Goal: Entertainment & Leisure: Consume media (video, audio)

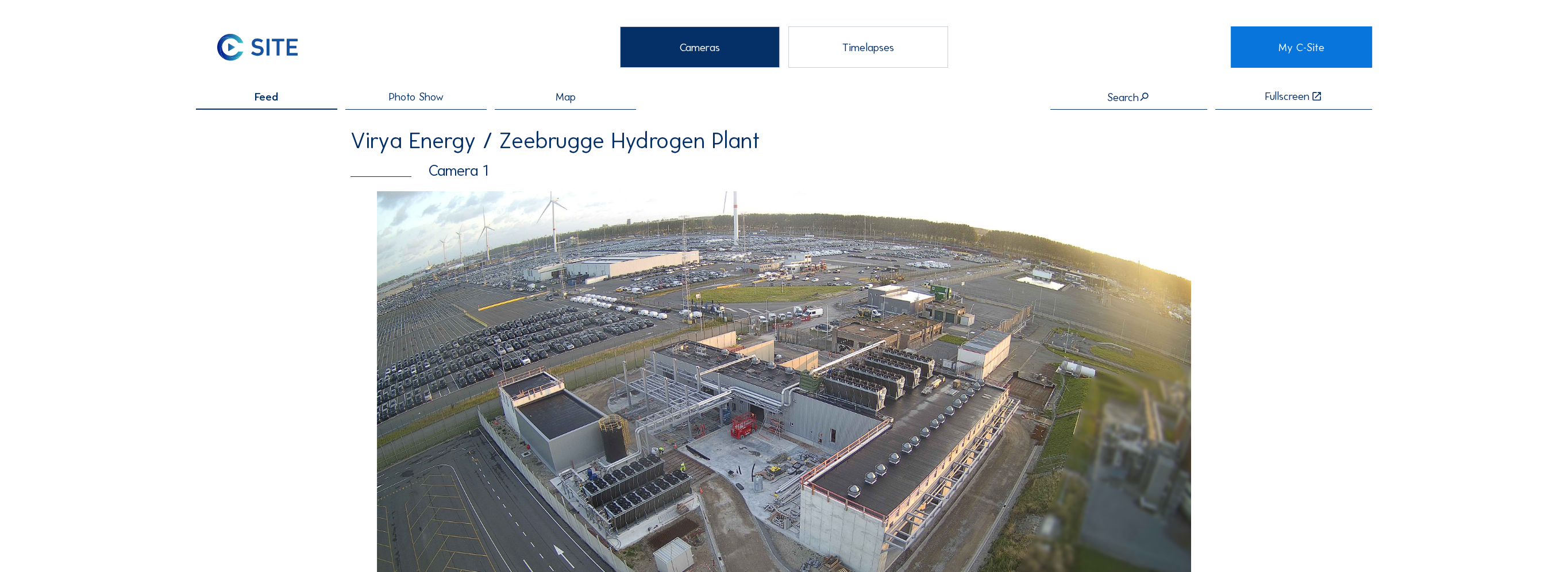
click at [382, 93] on div "Photo Show" at bounding box center [416, 100] width 142 height 18
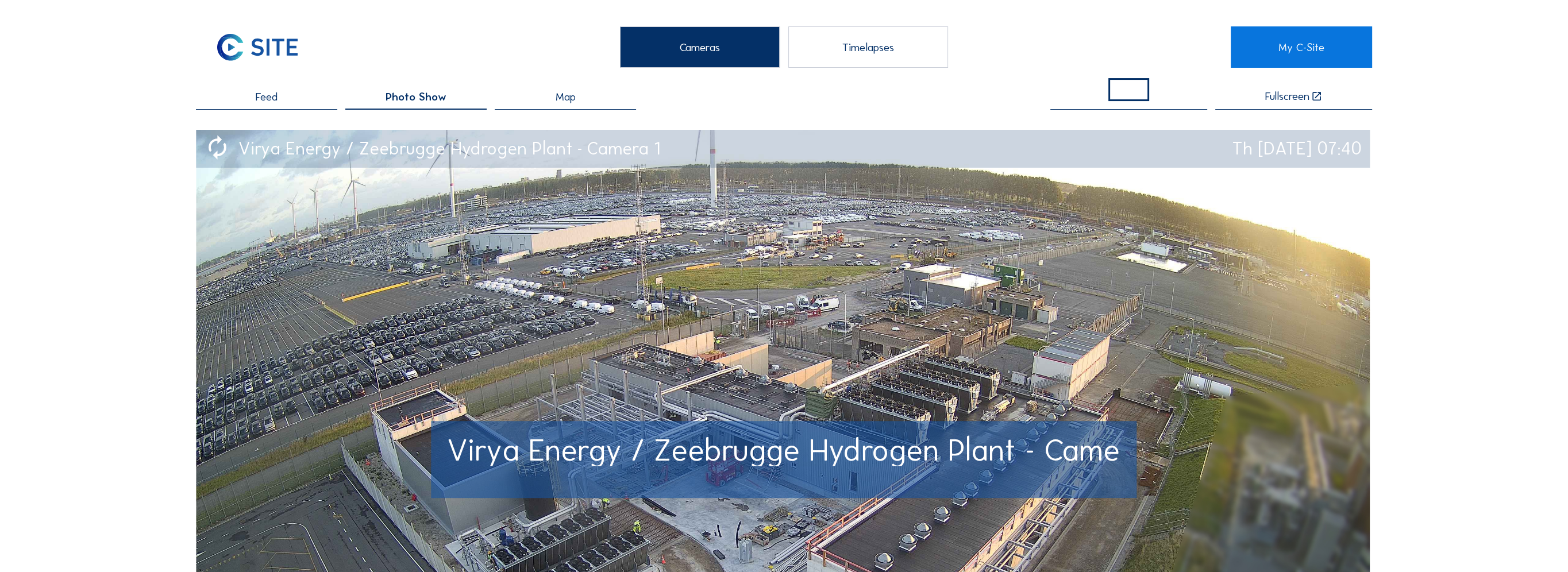
click at [794, 140] on div "Virya Energy / Zeebrugge Hydrogen Plant Camera 1 Th [DATE] 07:40" at bounding box center [783, 149] width 1174 height 37
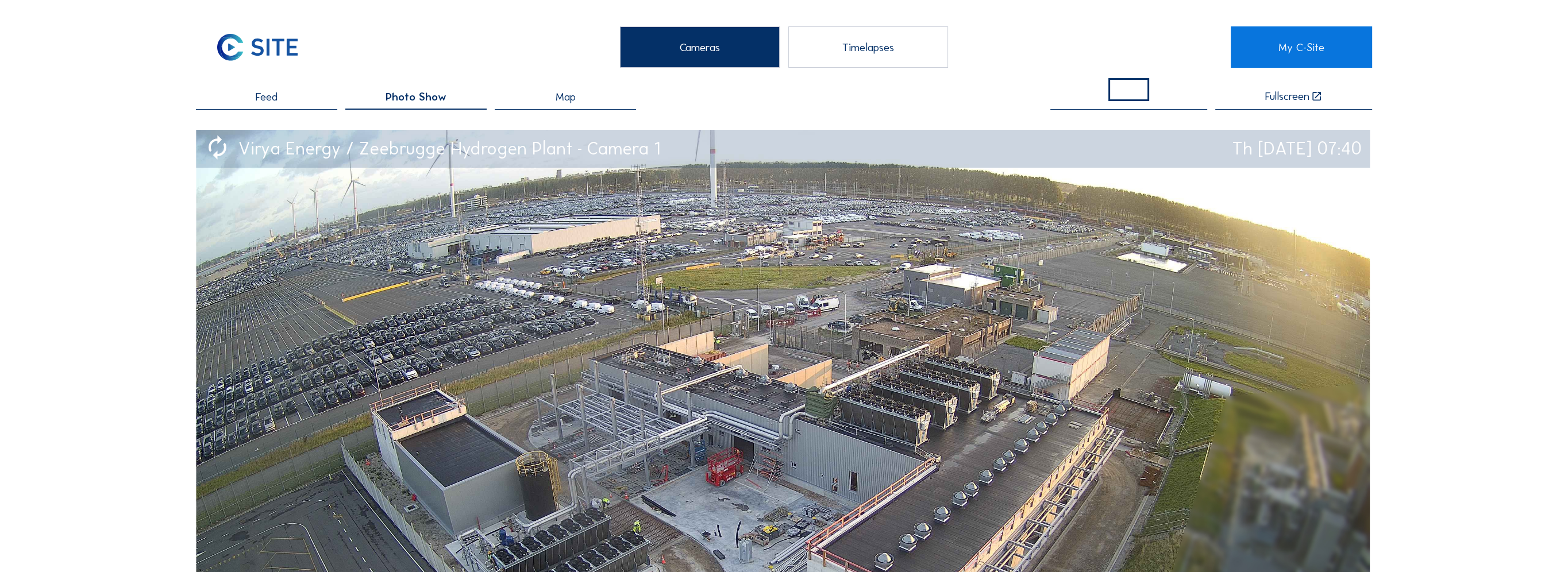
click at [1122, 83] on span at bounding box center [1129, 90] width 41 height 23
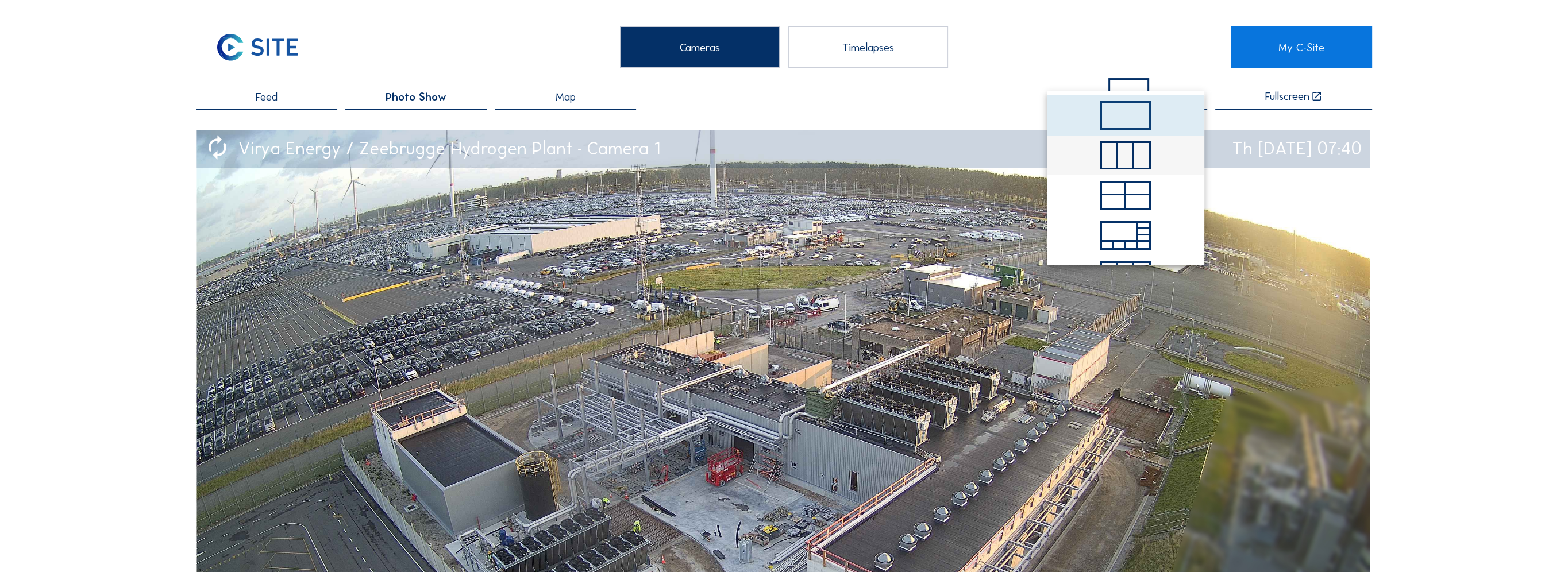
click at [1146, 169] on span at bounding box center [1126, 156] width 51 height 29
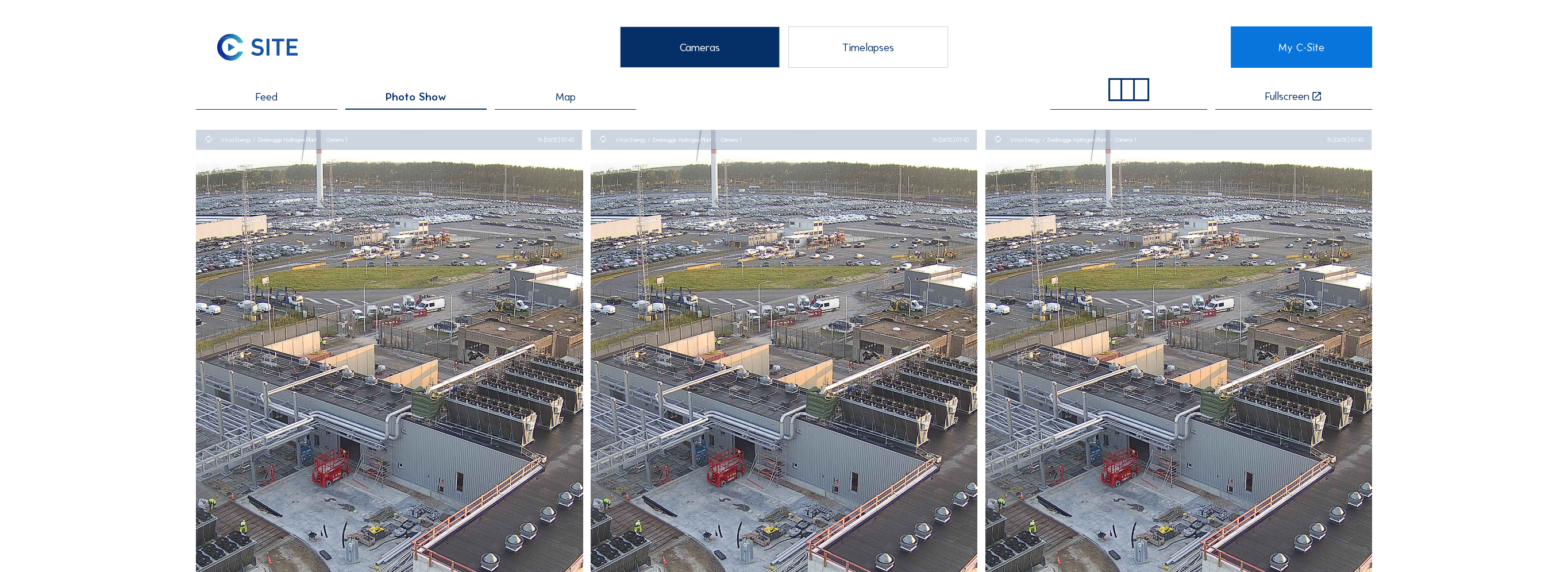
click at [258, 108] on div "Feed" at bounding box center [267, 100] width 142 height 18
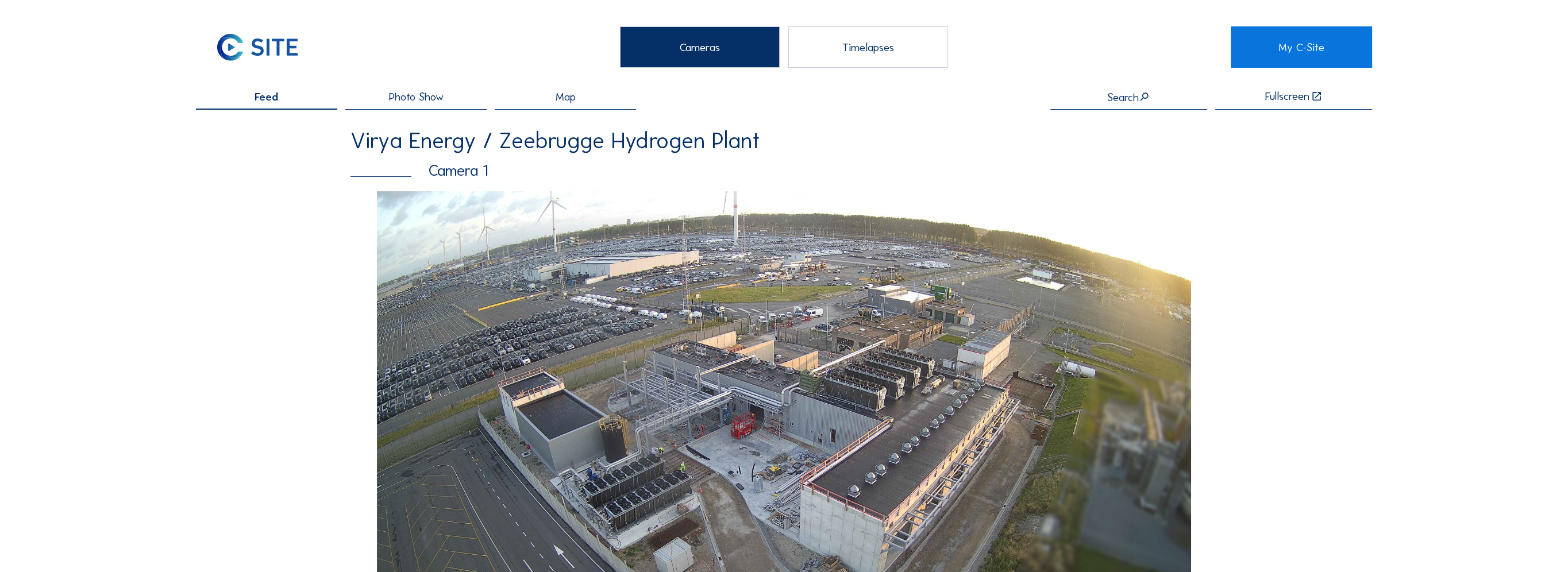
click at [579, 106] on div "Map" at bounding box center [565, 100] width 142 height 18
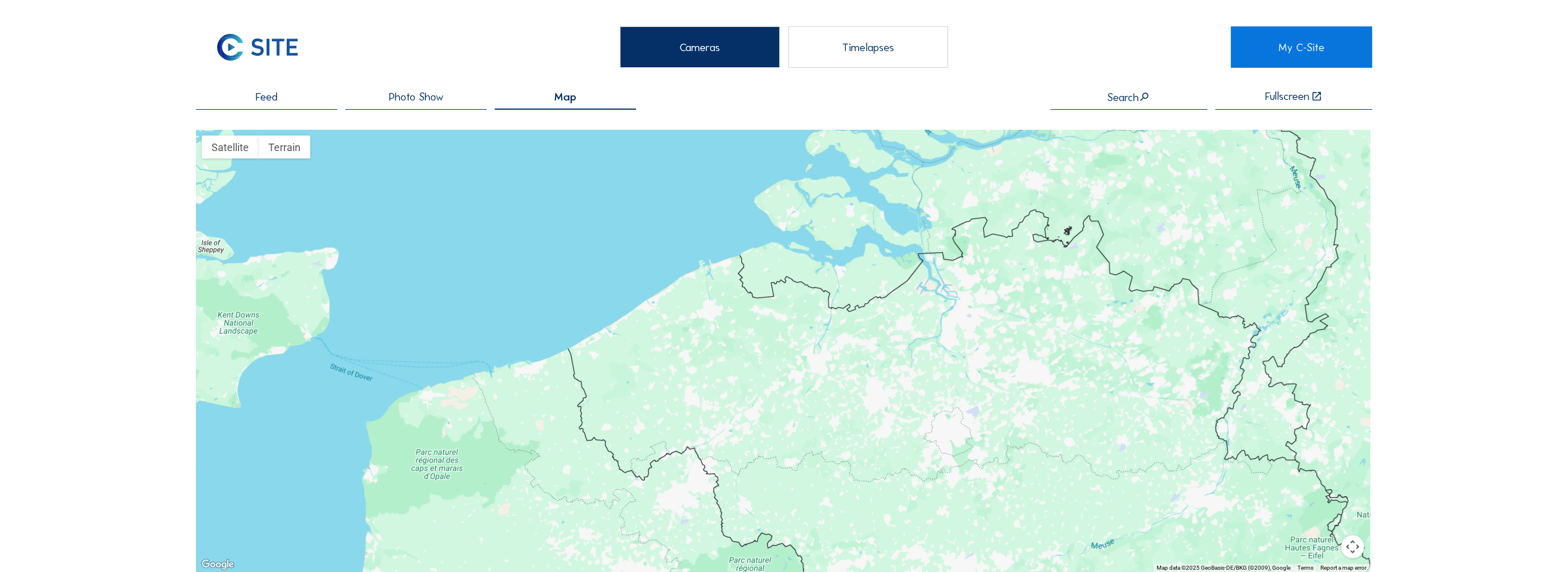
click at [897, 48] on div "Timelapses" at bounding box center [869, 47] width 160 height 41
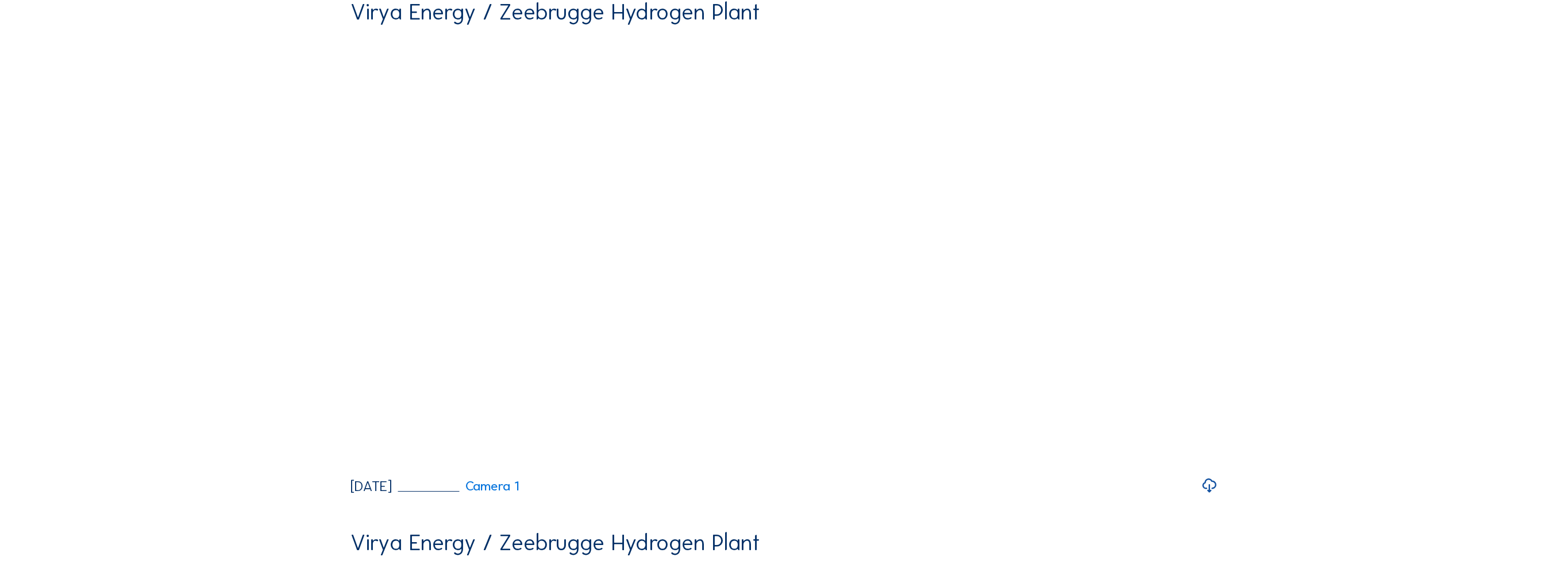
scroll to position [230, 0]
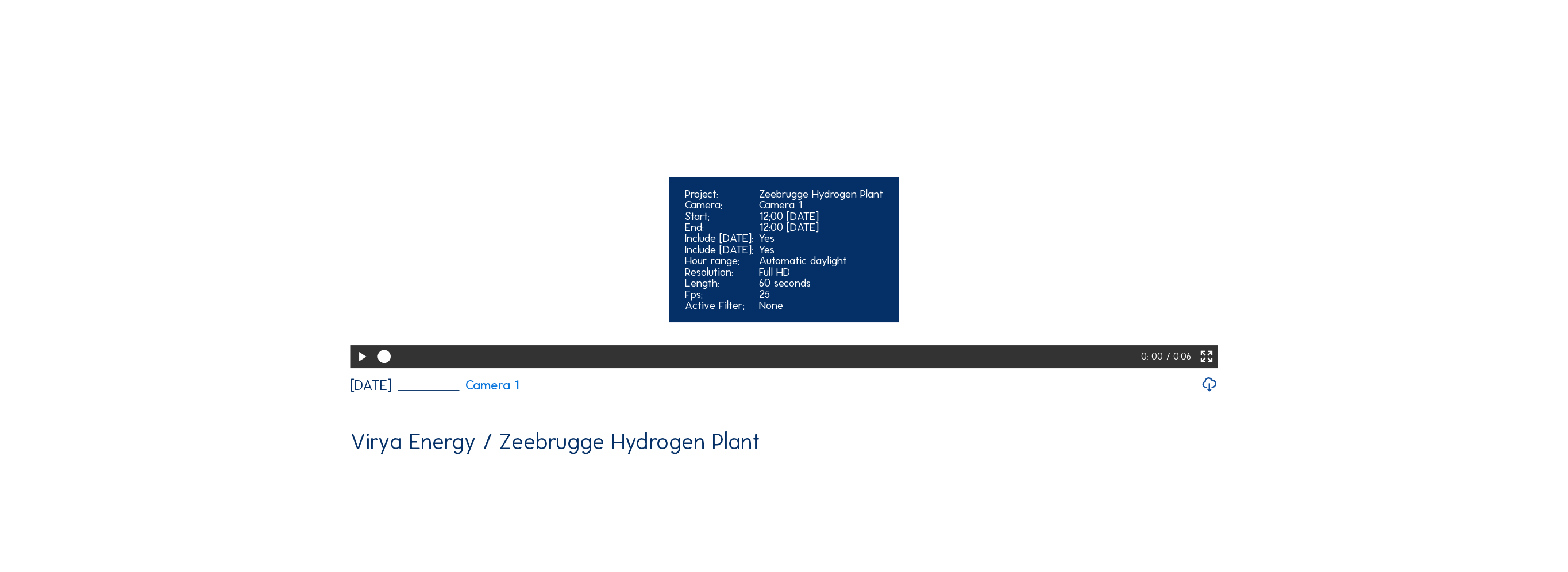
click at [357, 366] on icon at bounding box center [361, 357] width 15 height 19
drag, startPoint x: 716, startPoint y: 382, endPoint x: 492, endPoint y: 378, distance: 224.0
click at [497, 368] on div at bounding box center [758, 357] width 770 height 23
click at [432, 359] on div at bounding box center [438, 356] width 124 height 6
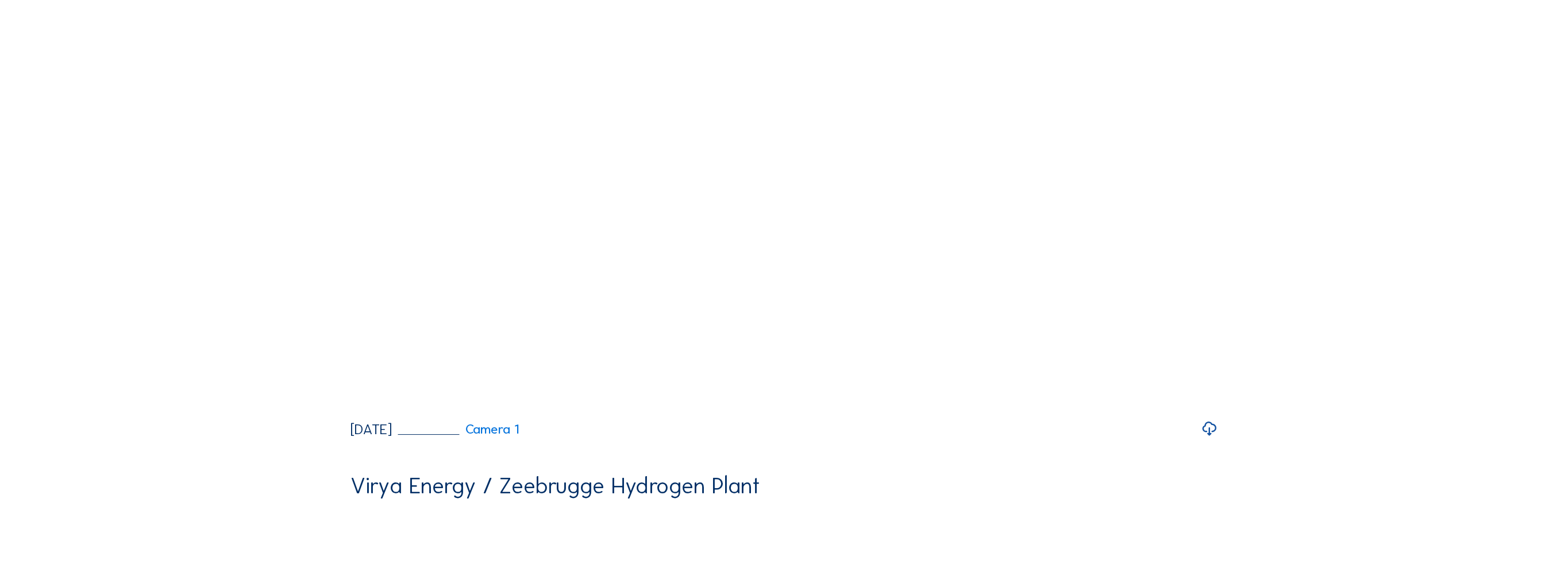
scroll to position [115, 0]
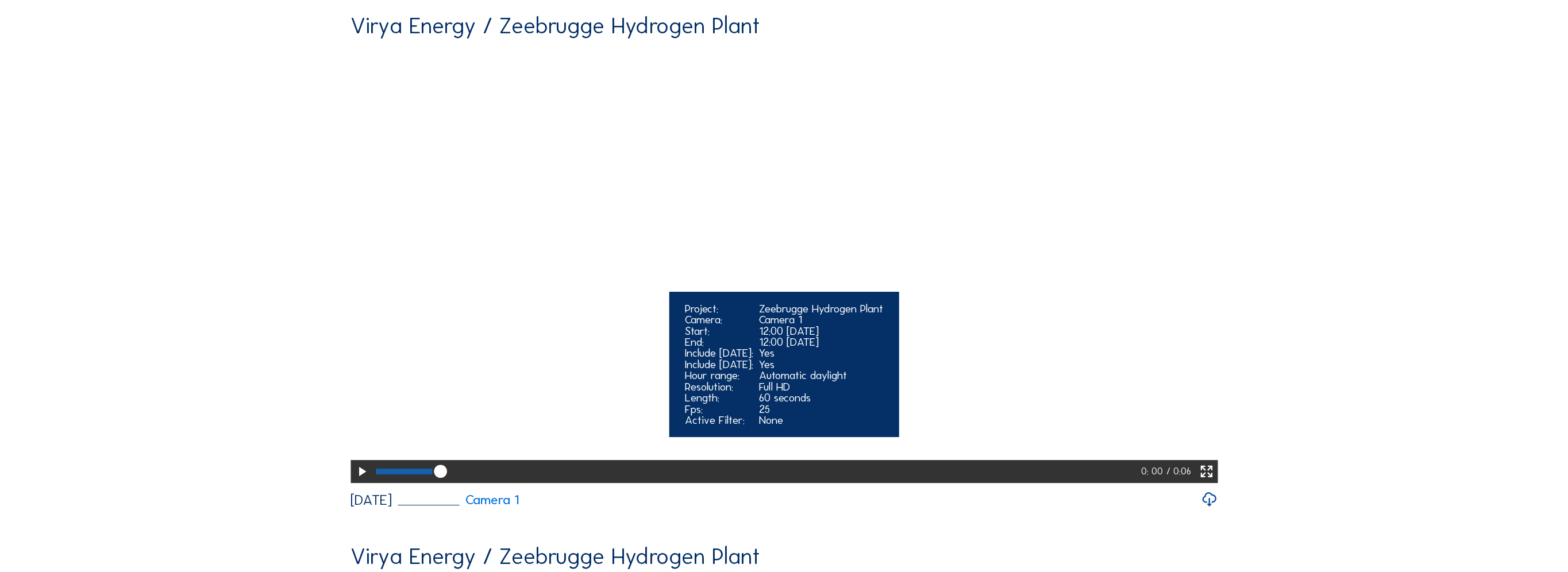
click at [354, 481] on icon at bounding box center [361, 472] width 15 height 19
click at [467, 474] on div at bounding box center [441, 471] width 129 height 6
click at [457, 474] on div at bounding box center [422, 471] width 91 height 6
drag, startPoint x: 460, startPoint y: 493, endPoint x: 365, endPoint y: 486, distance: 95.3
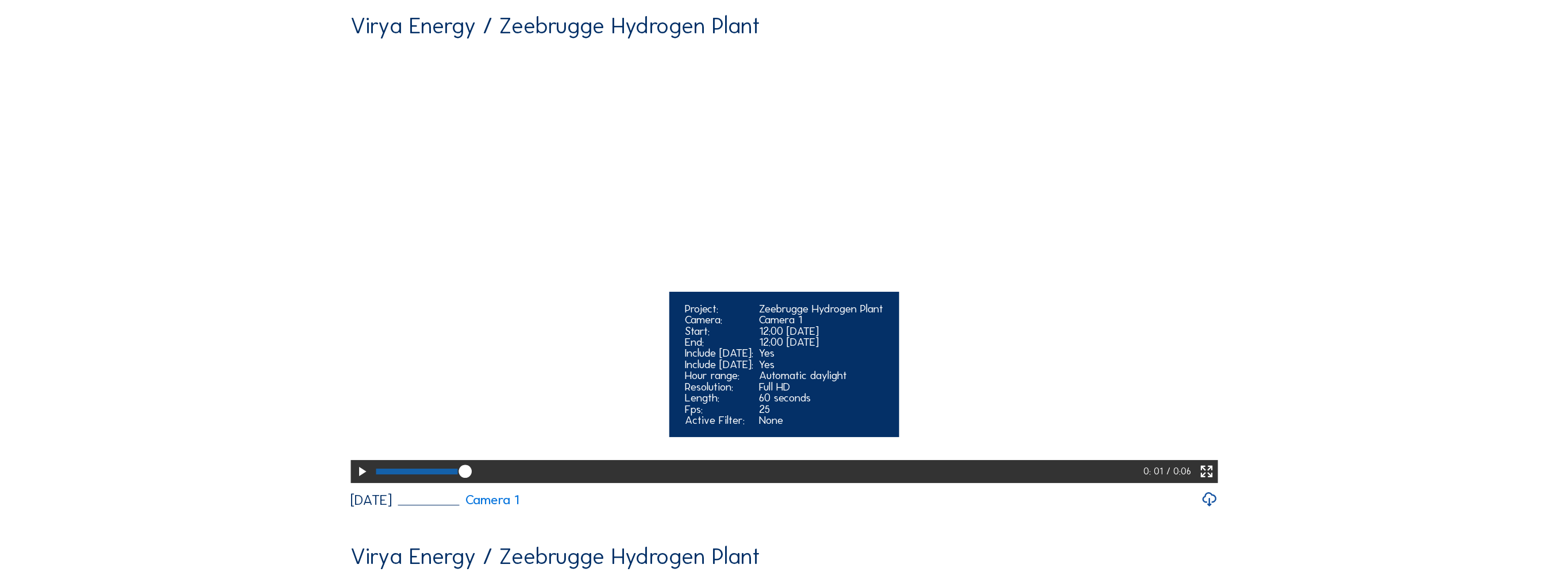
click at [365, 483] on div "0: 01 / 0:06" at bounding box center [784, 472] width 867 height 23
click at [377, 474] on div at bounding box center [417, 471] width 81 height 6
click at [356, 481] on icon at bounding box center [361, 472] width 15 height 19
